Goal: Communication & Community: Ask a question

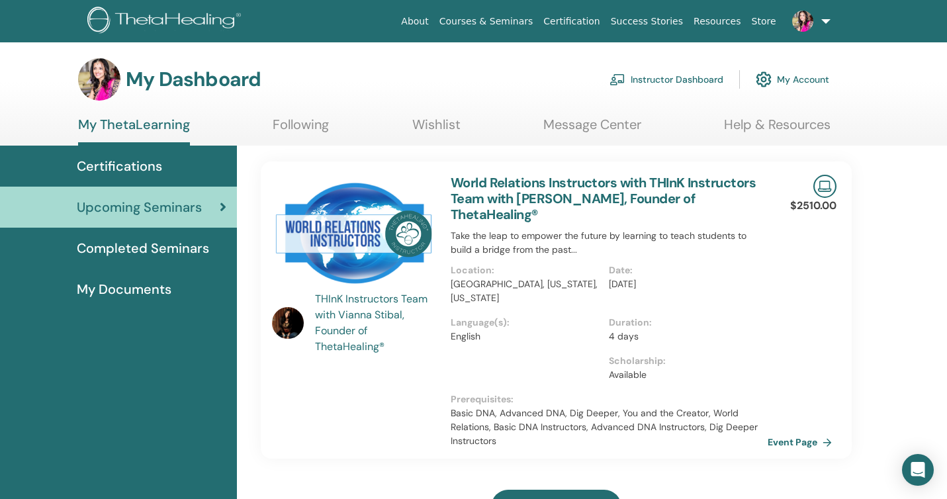
click at [799, 23] on img at bounding box center [802, 21] width 21 height 21
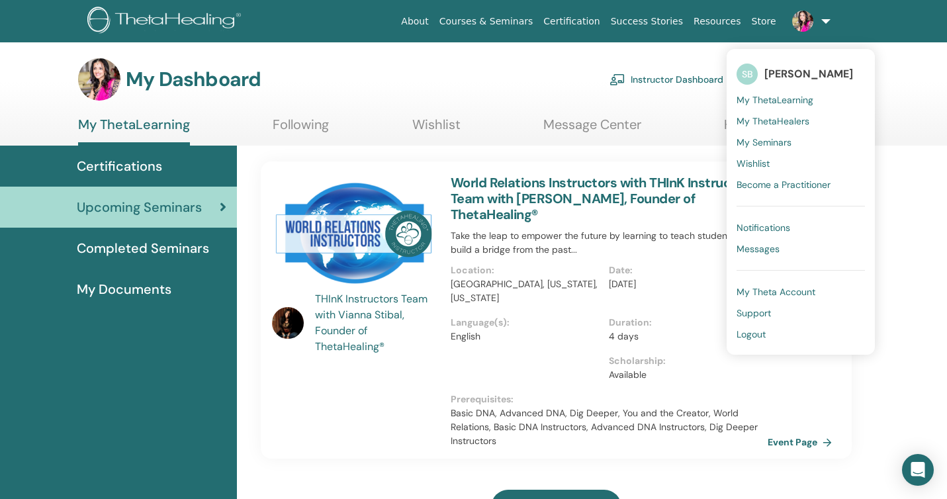
click at [760, 226] on span "Notifications" at bounding box center [764, 228] width 54 height 12
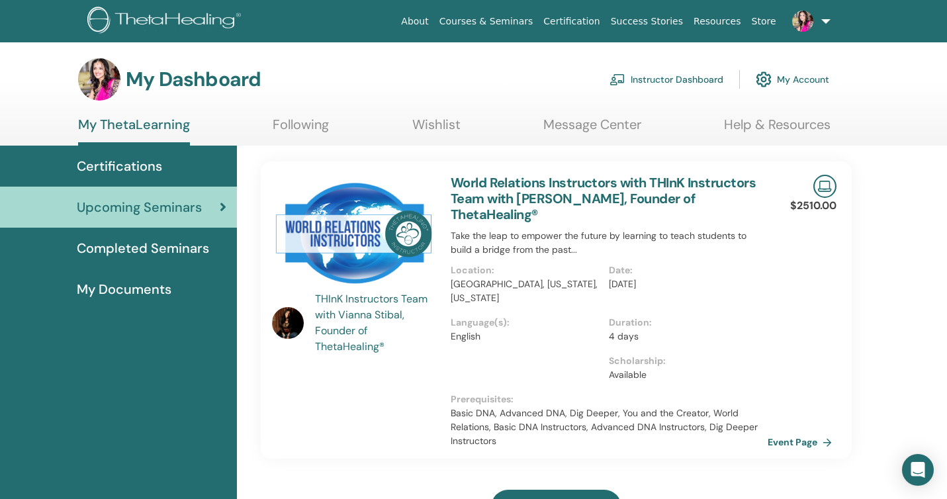
click at [760, 229] on p "Take the leap to empower the future by learning to teach students to build a br…" at bounding box center [609, 243] width 317 height 28
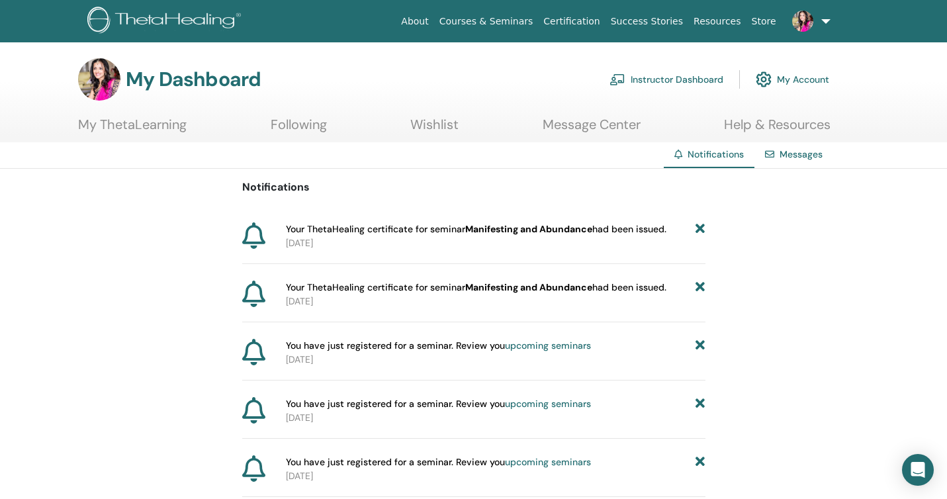
click at [820, 23] on link at bounding box center [809, 21] width 54 height 42
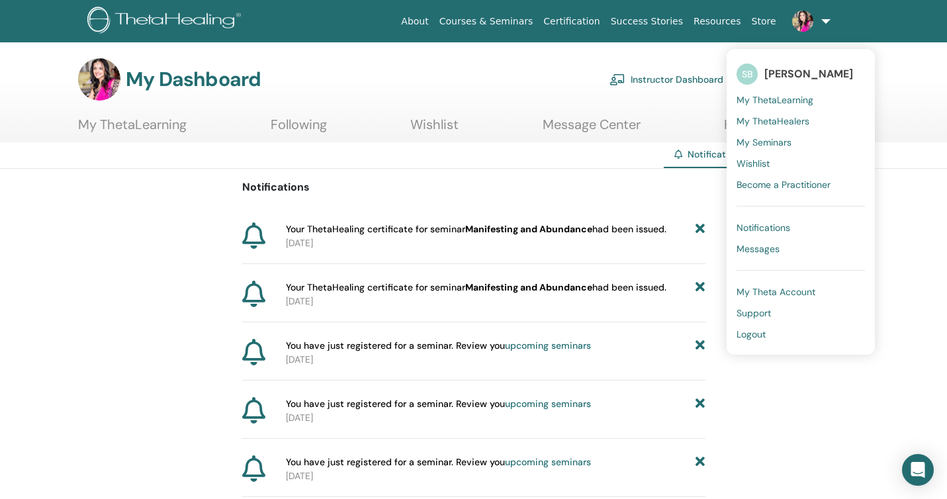
click at [775, 245] on span "Messages" at bounding box center [758, 249] width 43 height 12
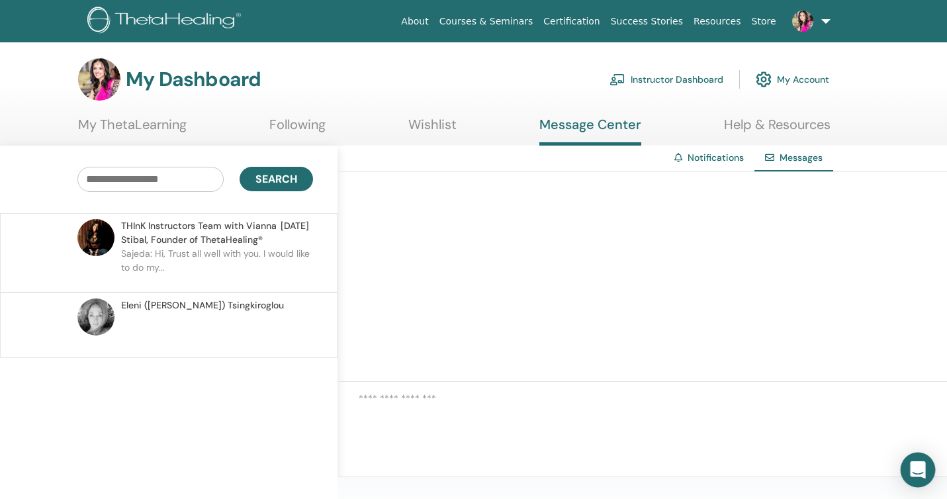
click at [917, 468] on icon "Open Intercom Messenger" at bounding box center [917, 469] width 15 height 17
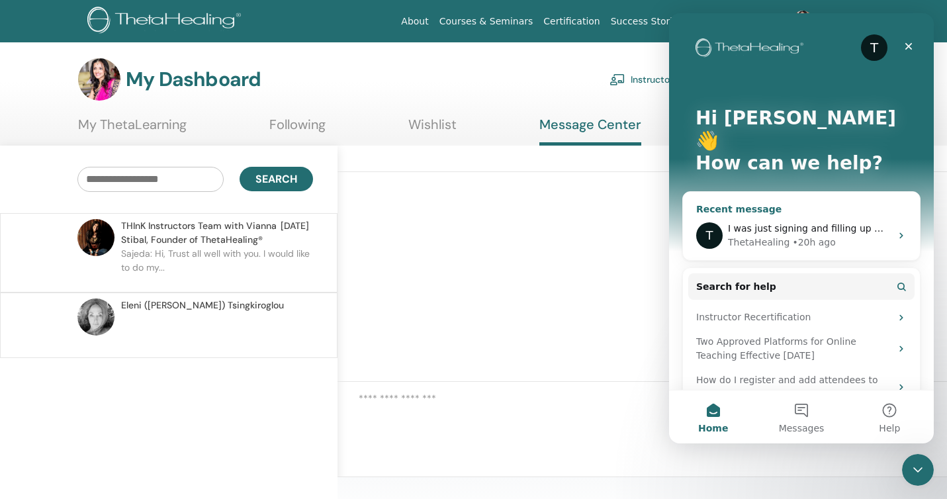
click at [774, 222] on div "I was just signing and filling up my ThetaHealing main Contract" at bounding box center [809, 229] width 163 height 14
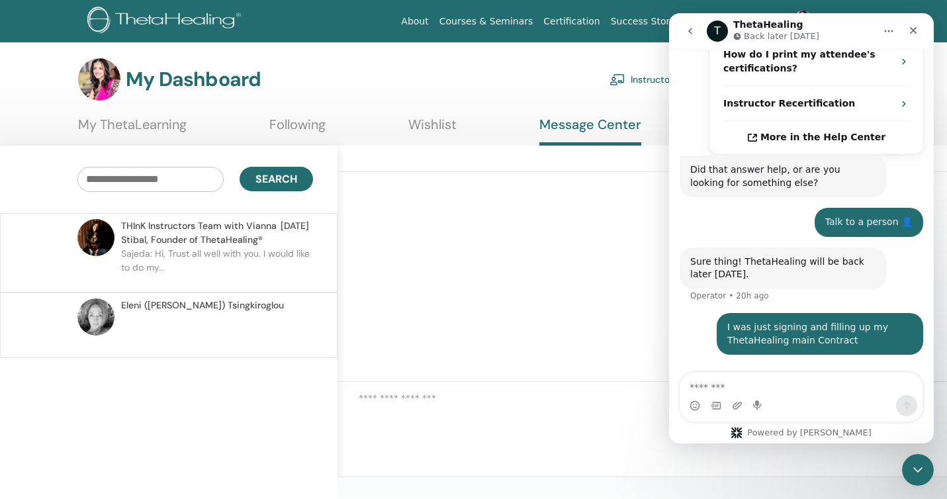
scroll to position [460, 0]
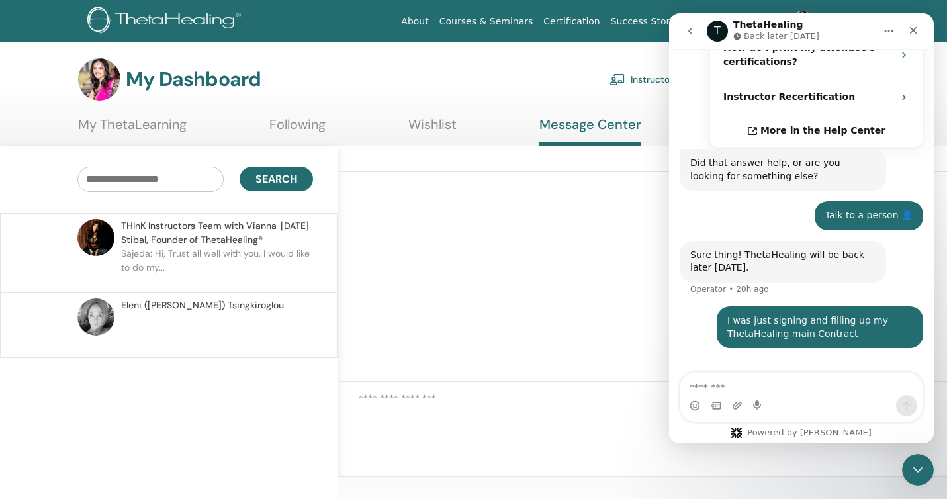
click at [537, 80] on div "My Dashboard Instructor Dashboard My Account" at bounding box center [453, 79] width 751 height 42
click at [914, 462] on icon "Close Intercom Messenger" at bounding box center [916, 468] width 16 height 16
